Goal: Task Accomplishment & Management: Manage account settings

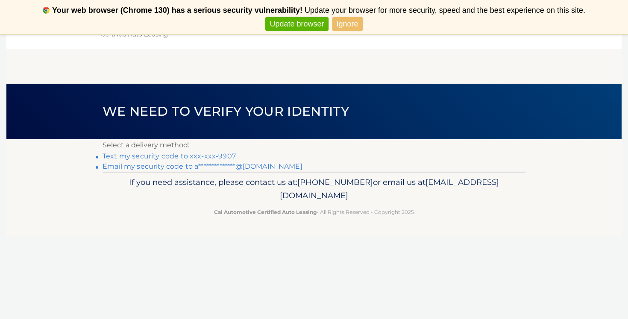
click at [198, 156] on link "Text my security code to xxx-xxx-9907" at bounding box center [169, 156] width 133 height 8
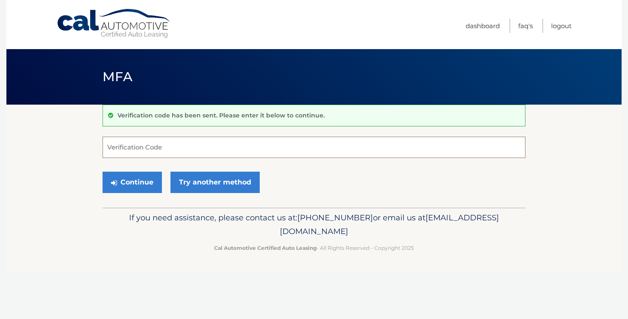
click at [144, 147] on input "Verification Code" at bounding box center [314, 147] width 423 height 21
type input "283335"
click at [103, 172] on button "Continue" at bounding box center [132, 182] width 59 height 21
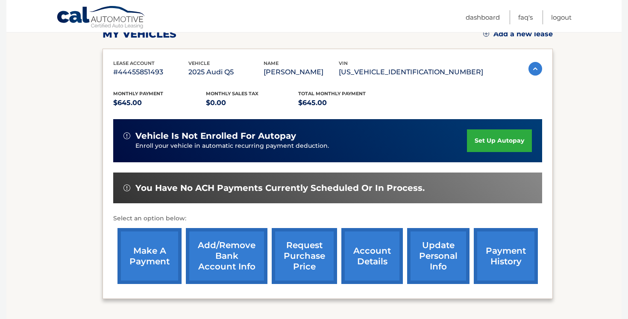
scroll to position [129, 0]
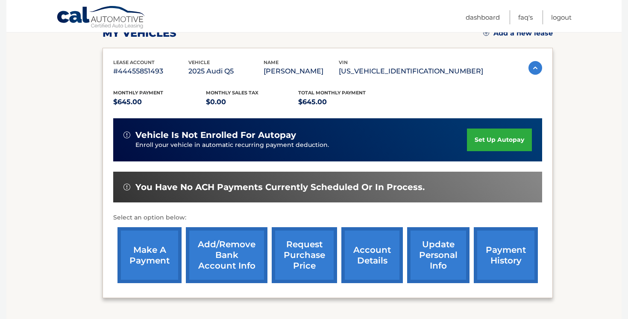
click at [153, 253] on link "make a payment" at bounding box center [150, 255] width 64 height 56
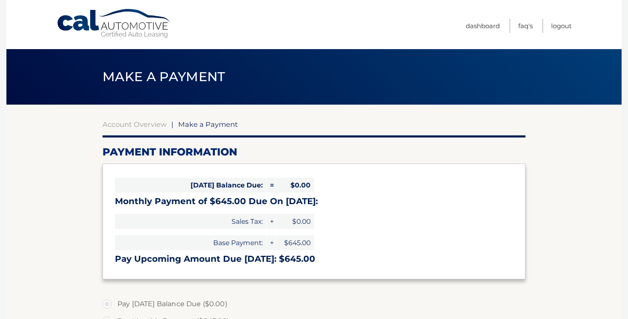
select select "YmRhZTkzZjctMmVlOS00YTVhLTlhYTUtYTBhMzU1NDA4Yjk5"
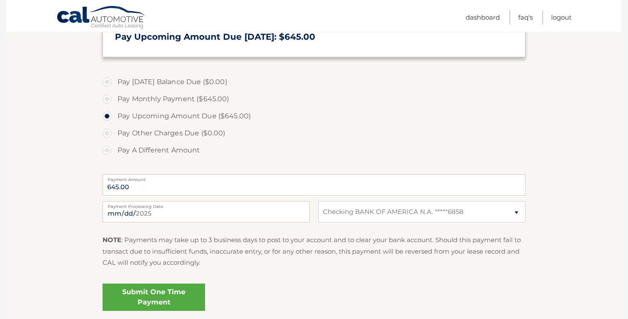
scroll to position [223, 0]
click at [167, 298] on link "Submit One Time Payment" at bounding box center [154, 296] width 103 height 27
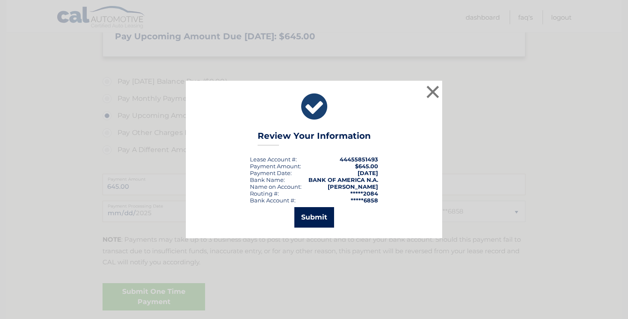
click at [321, 211] on button "Submit" at bounding box center [314, 217] width 40 height 21
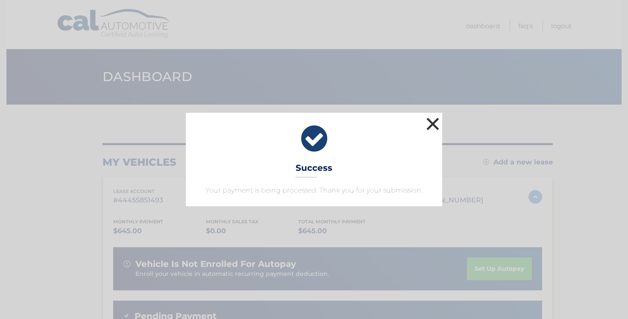
click at [431, 123] on button "×" at bounding box center [432, 123] width 17 height 17
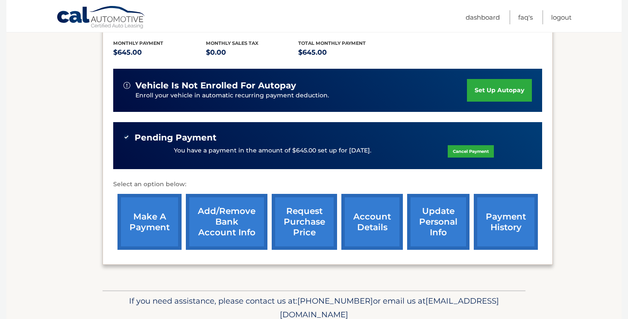
scroll to position [215, 0]
